Goal: Transaction & Acquisition: Register for event/course

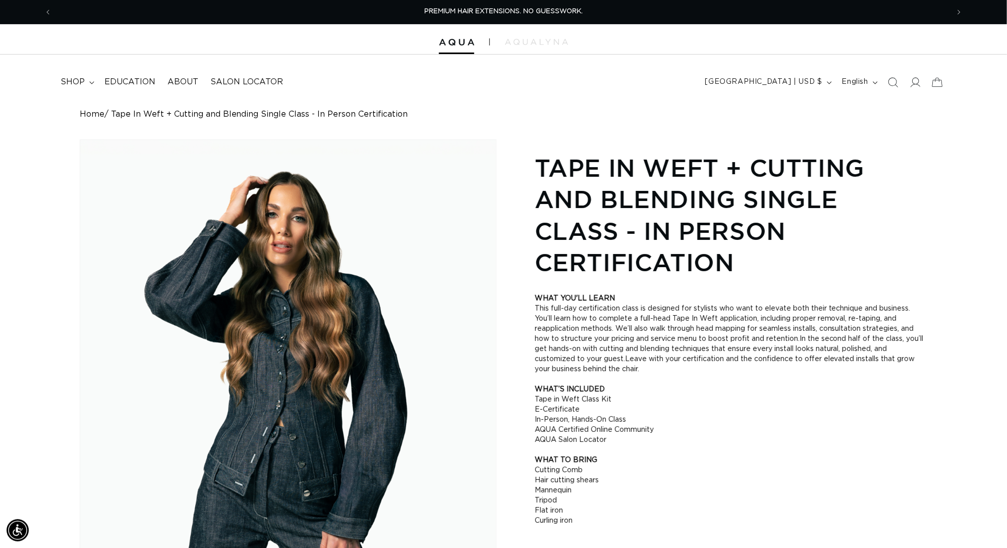
scroll to position [0, 1868]
click at [237, 83] on span "Salon Locator" at bounding box center [246, 82] width 73 height 11
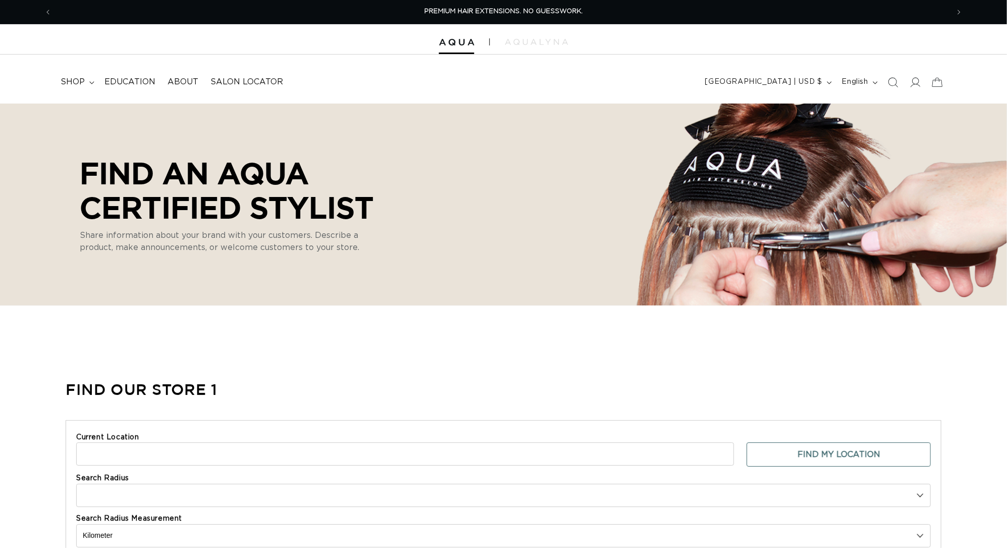
select select "m"
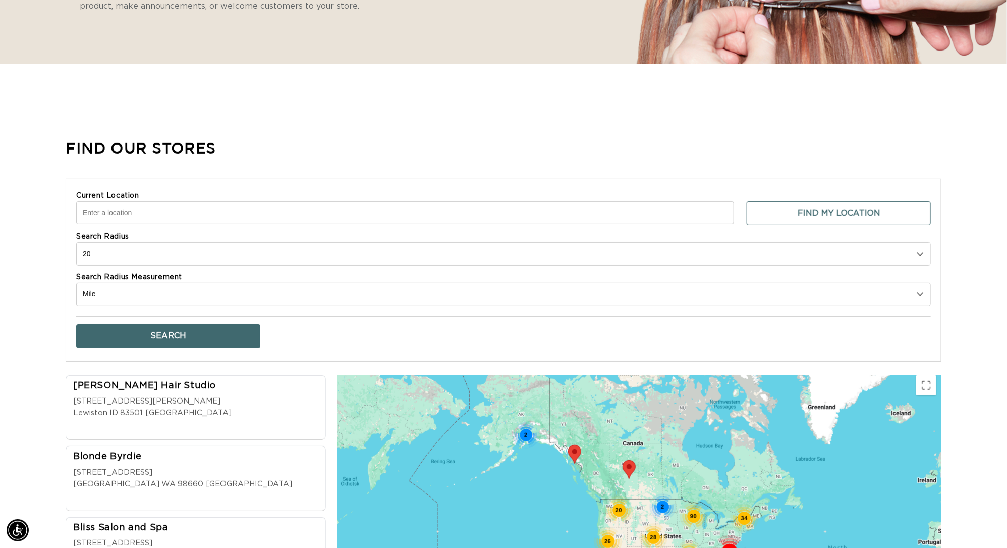
click at [133, 223] on input "Current Location" at bounding box center [405, 212] width 658 height 23
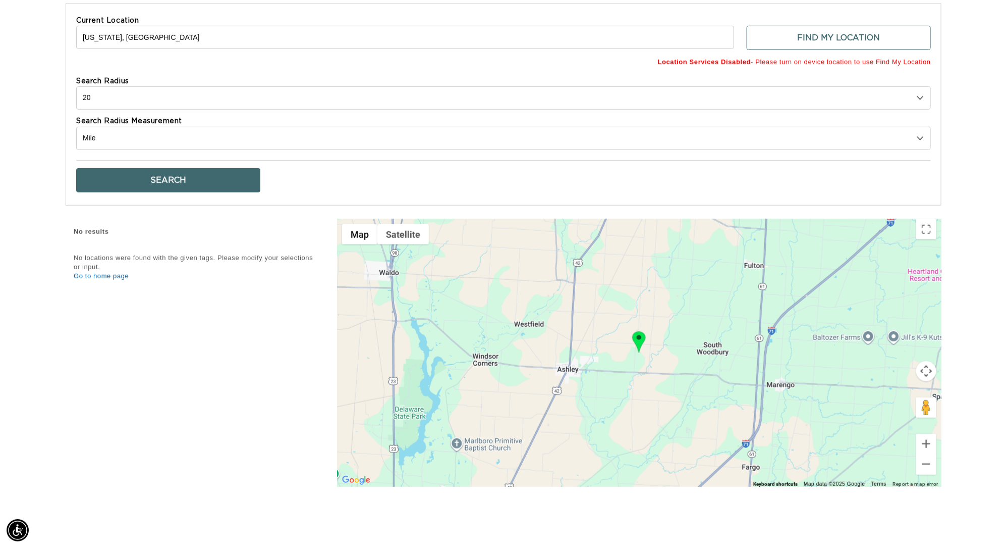
scroll to position [0, 1868]
drag, startPoint x: 140, startPoint y: 49, endPoint x: 44, endPoint y: 46, distance: 95.9
click at [44, 46] on div "Find Our Stores Current Location Ohio, USA Find My Location Location Services D…" at bounding box center [503, 225] width 1007 height 551
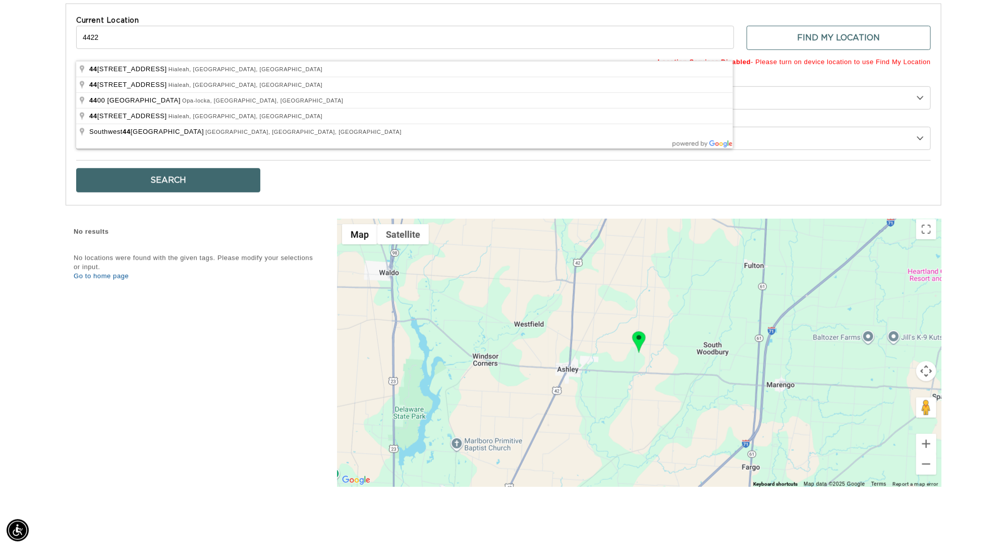
scroll to position [0, 0]
type input "44221"
click at [168, 190] on button "Search" at bounding box center [168, 180] width 184 height 24
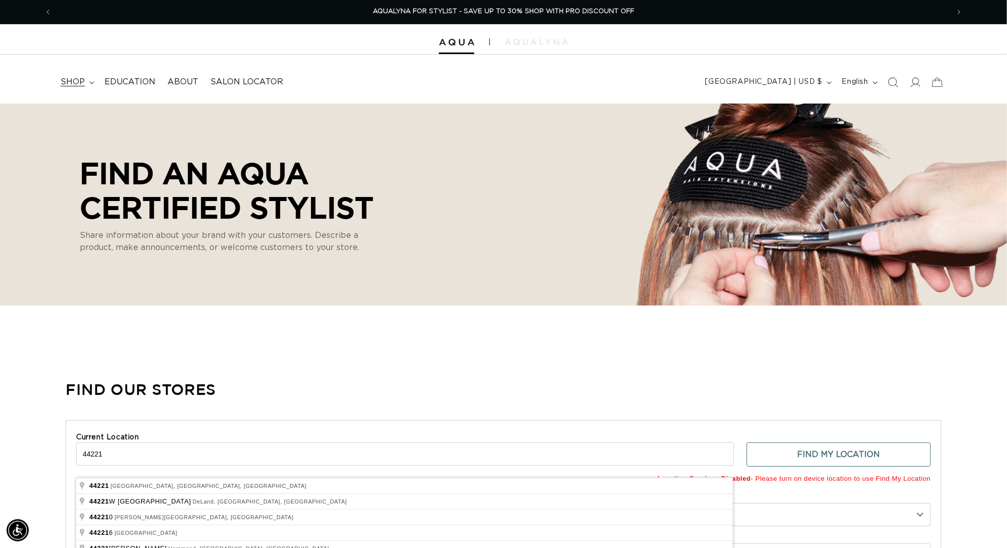
click at [69, 76] on summary "shop" at bounding box center [77, 82] width 44 height 23
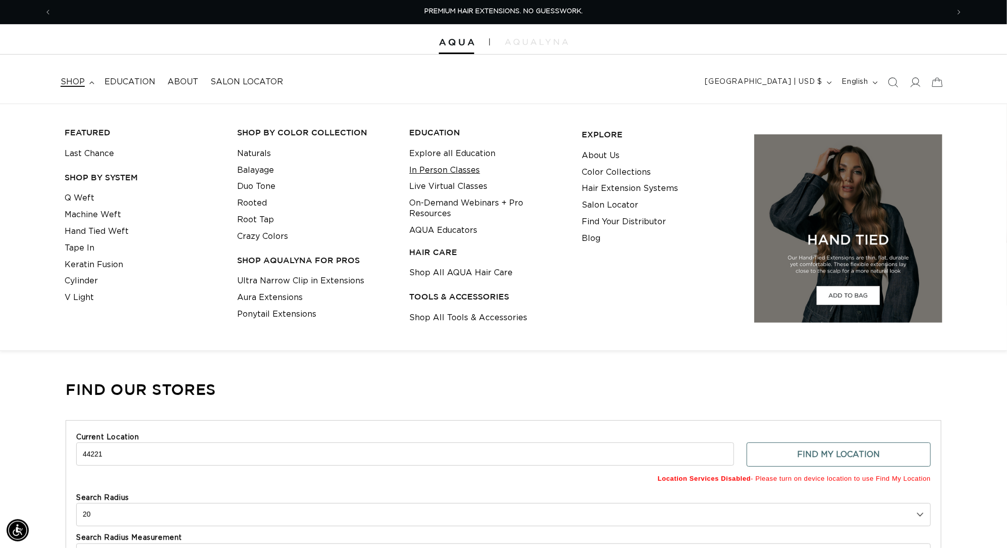
click at [459, 173] on link "In Person Classes" at bounding box center [445, 170] width 71 height 17
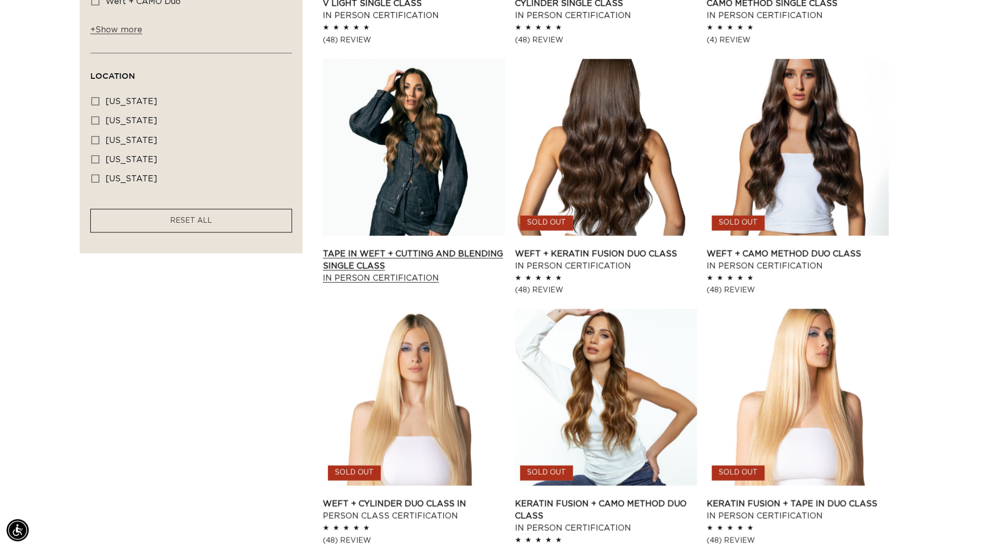
scroll to position [0, 934]
click at [434, 248] on link "Tape In Weft + Cutting and Blending Single Class In Person Certification" at bounding box center [414, 266] width 182 height 36
